Goal: Find specific page/section

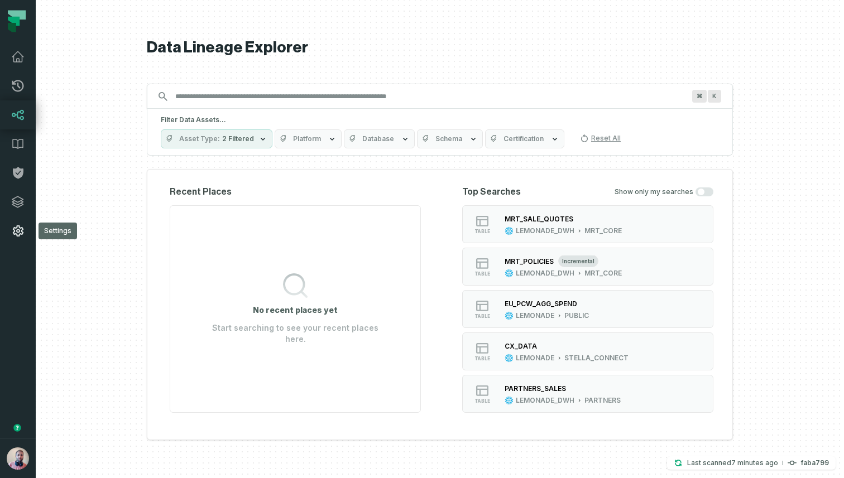
click at [21, 229] on icon at bounding box center [17, 230] width 13 height 13
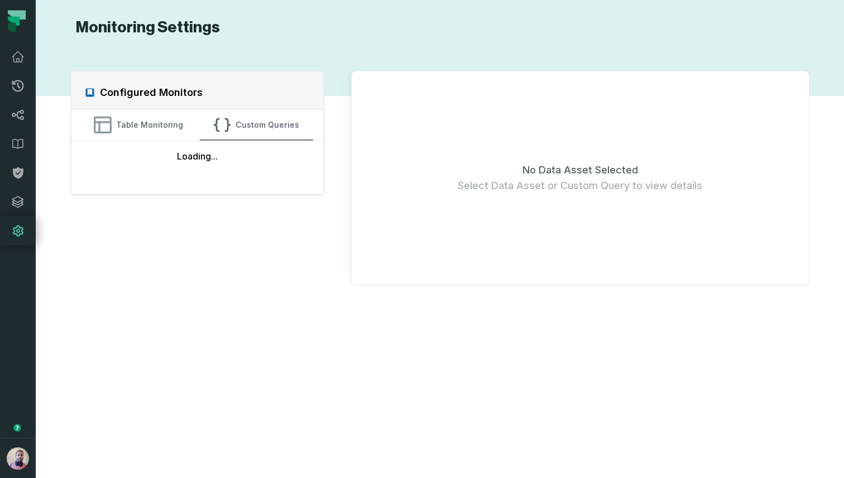
click at [271, 119] on button "Custom Queries" at bounding box center [256, 125] width 113 height 30
click at [181, 175] on p "No custom queries configured yet" at bounding box center [197, 173] width 133 height 11
click at [88, 210] on div "No custom queries configured yet Add Custom Query" at bounding box center [197, 189] width 252 height 97
